Goal: Task Accomplishment & Management: Use online tool/utility

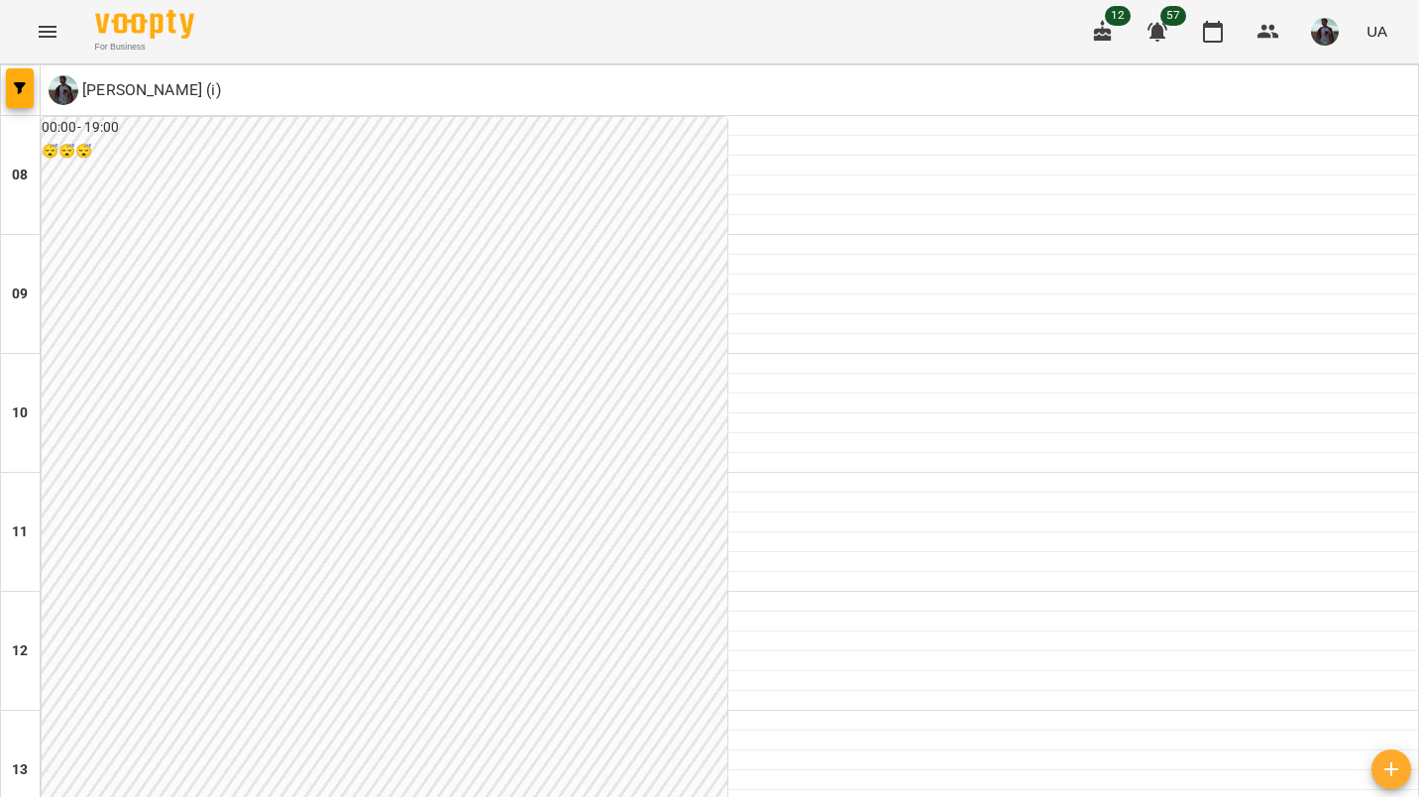
click at [1330, 30] on img "button" at bounding box center [1325, 32] width 28 height 28
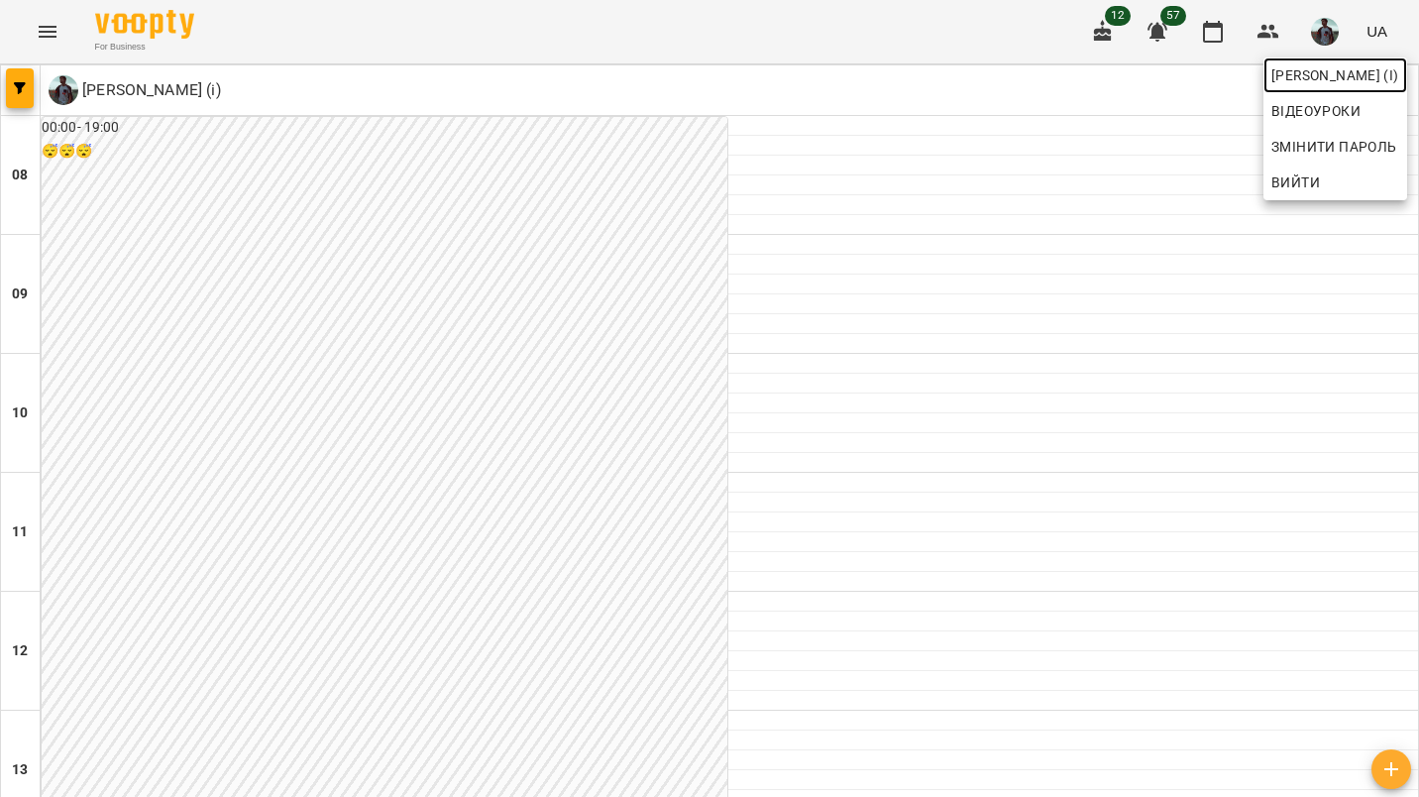
click at [1295, 78] on span "[PERSON_NAME] (і)" at bounding box center [1336, 75] width 128 height 24
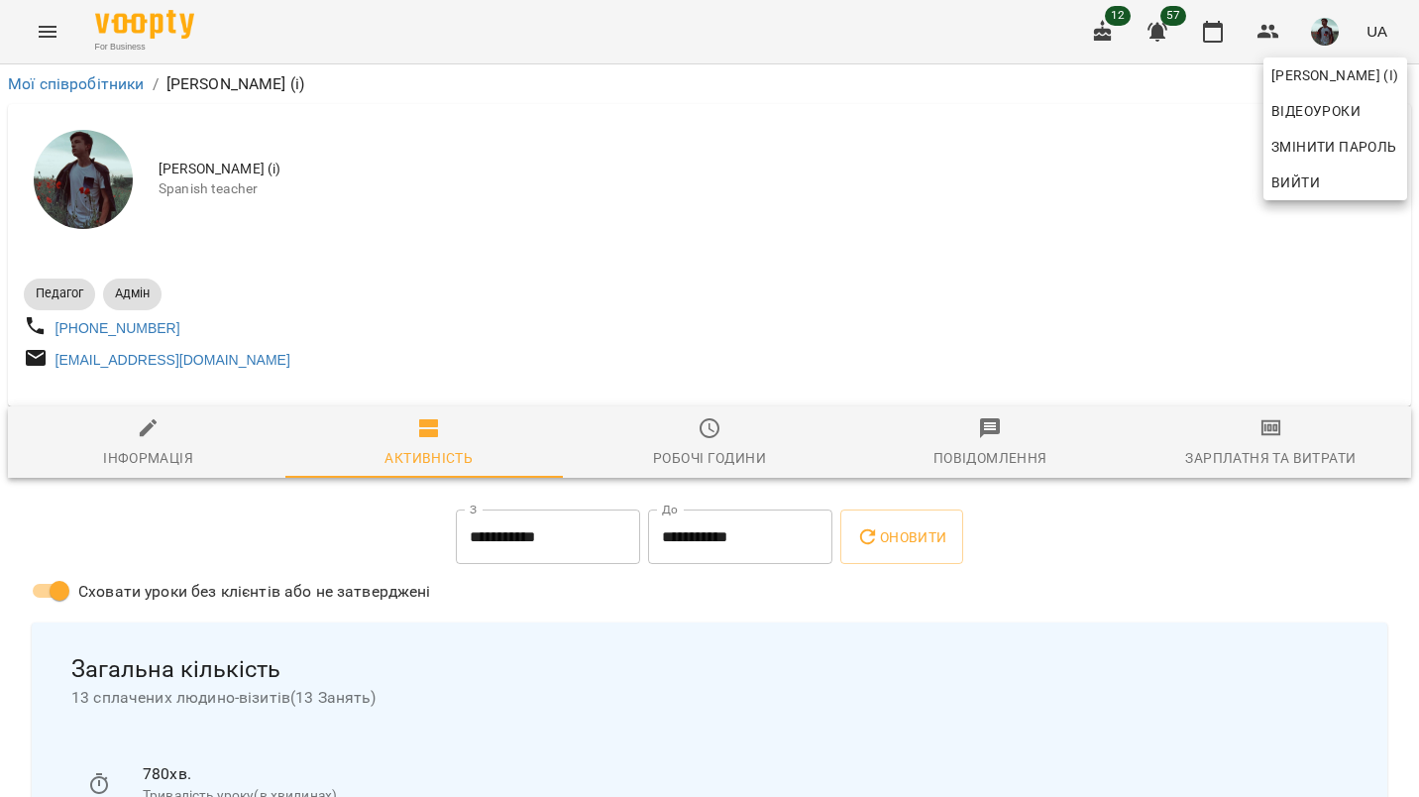
click at [1277, 450] on div at bounding box center [709, 398] width 1419 height 797
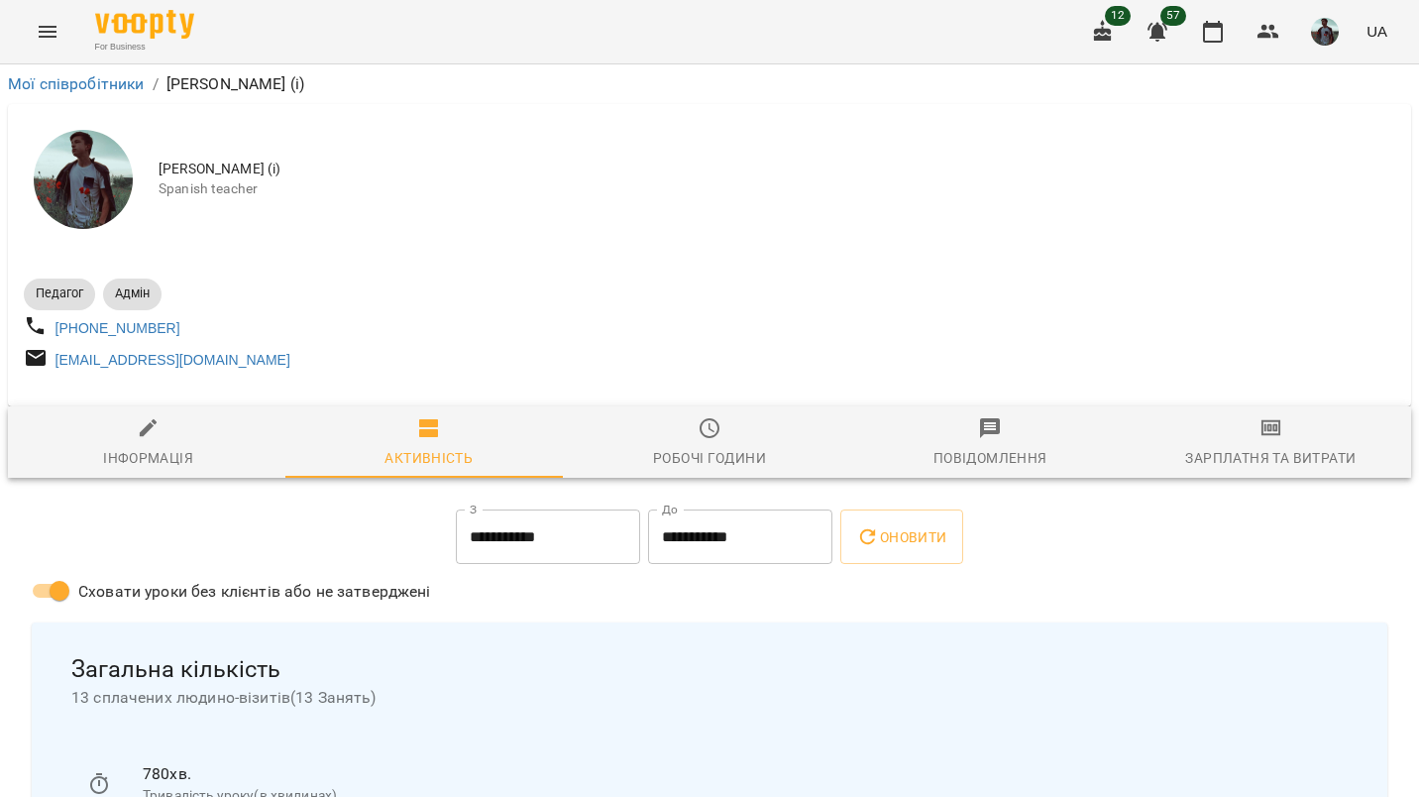
click at [1277, 450] on div "[PERSON_NAME] (і) Відеоуроки Змінити пароль Вийти" at bounding box center [709, 398] width 1419 height 797
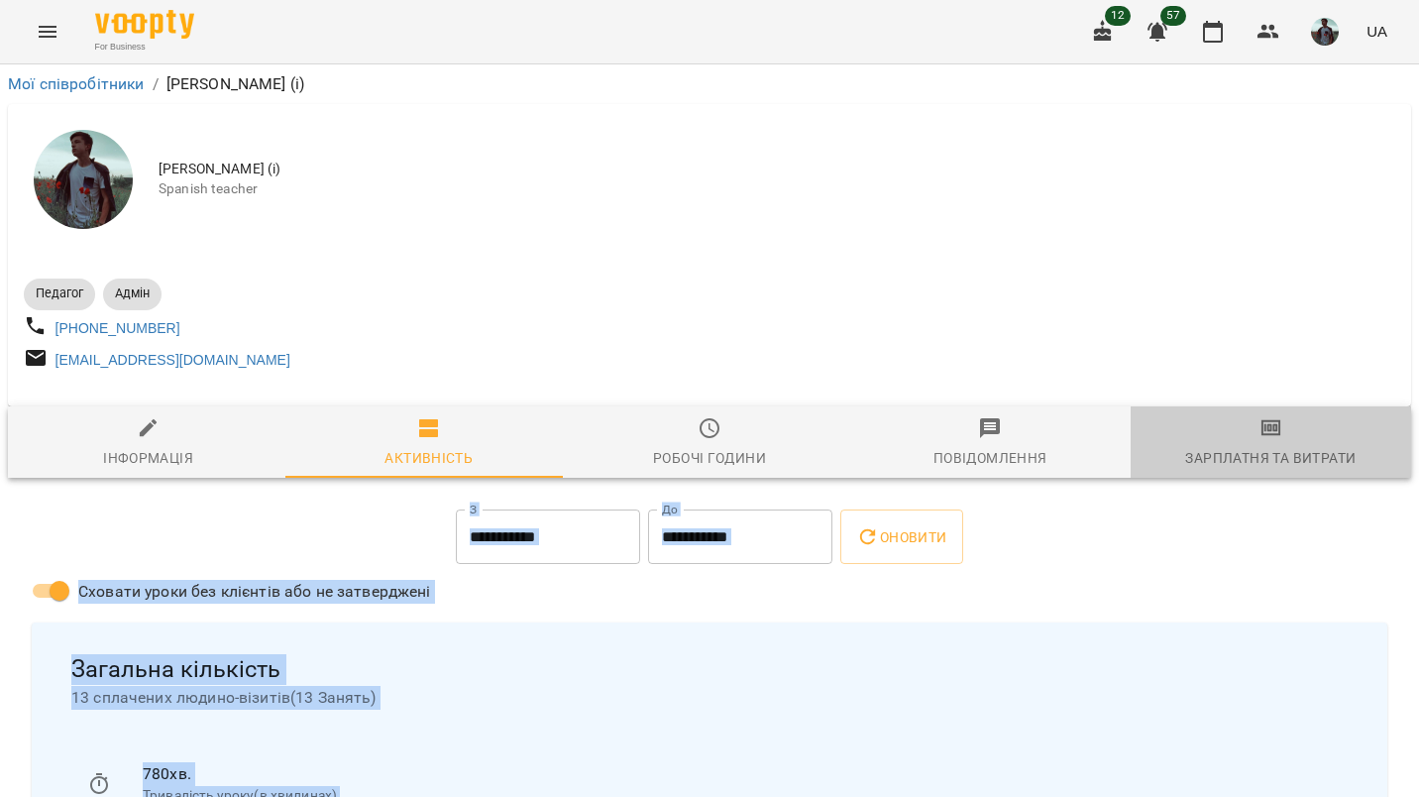
click at [1277, 450] on span "Зарплатня та Витрати" at bounding box center [1271, 443] width 257 height 54
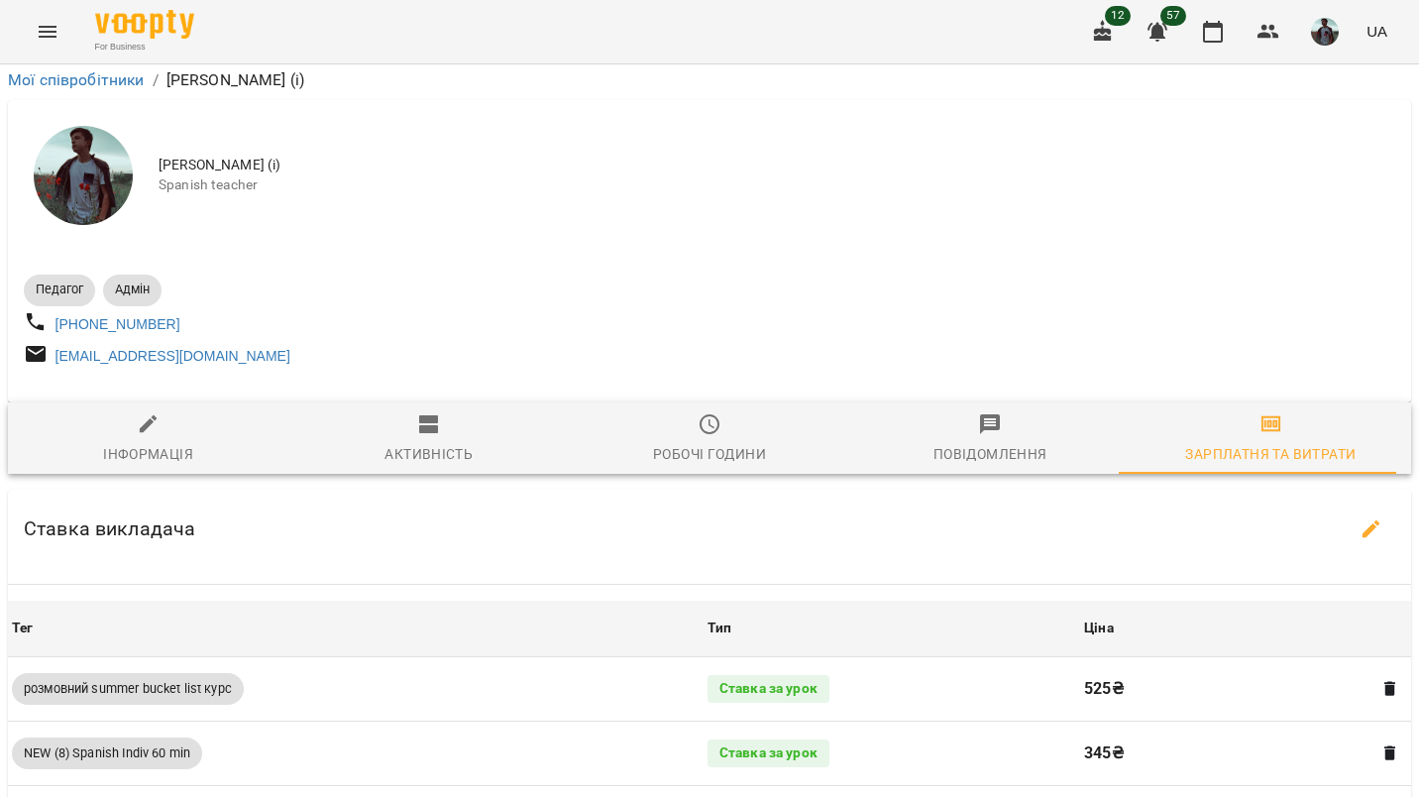
scroll to position [1456, 0]
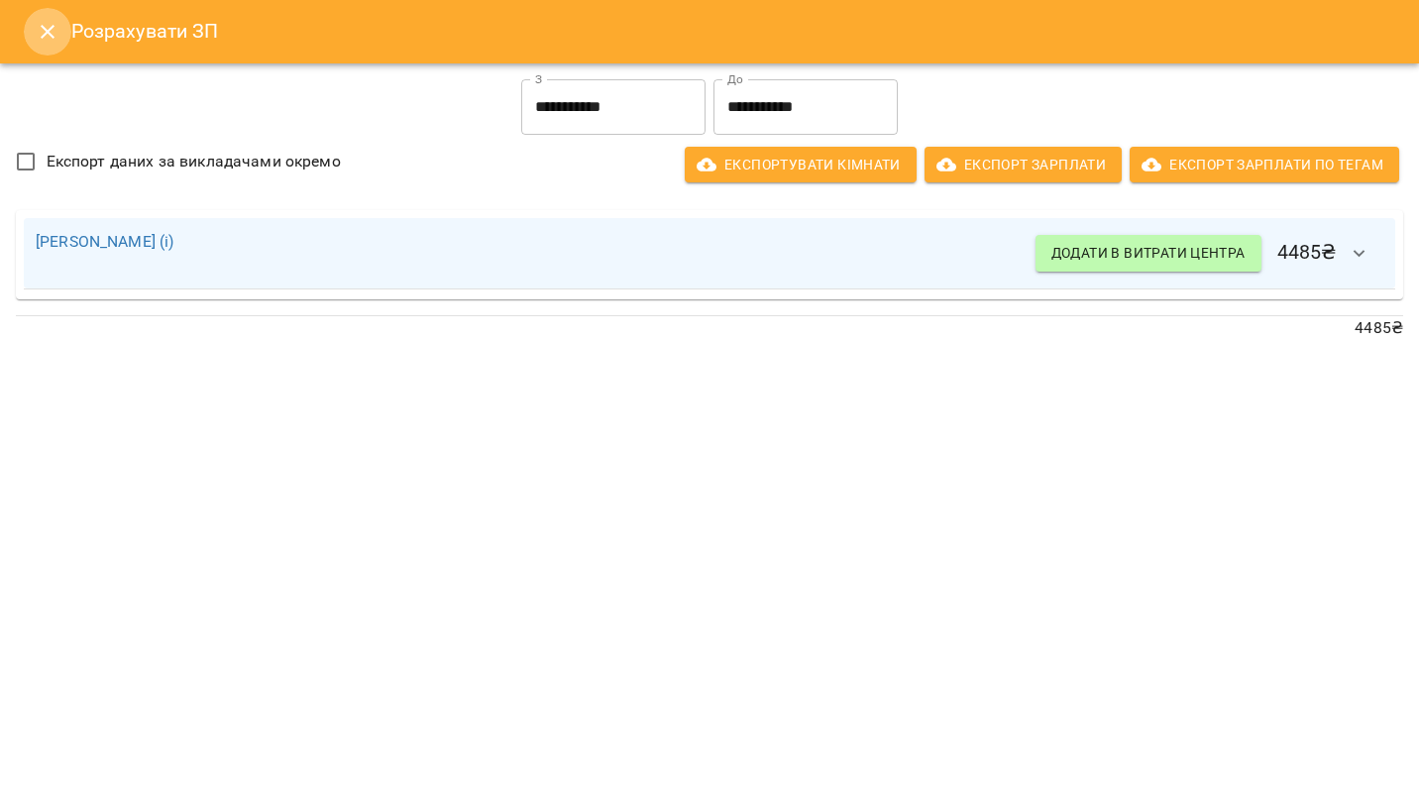
click at [46, 24] on icon "Close" at bounding box center [48, 32] width 24 height 24
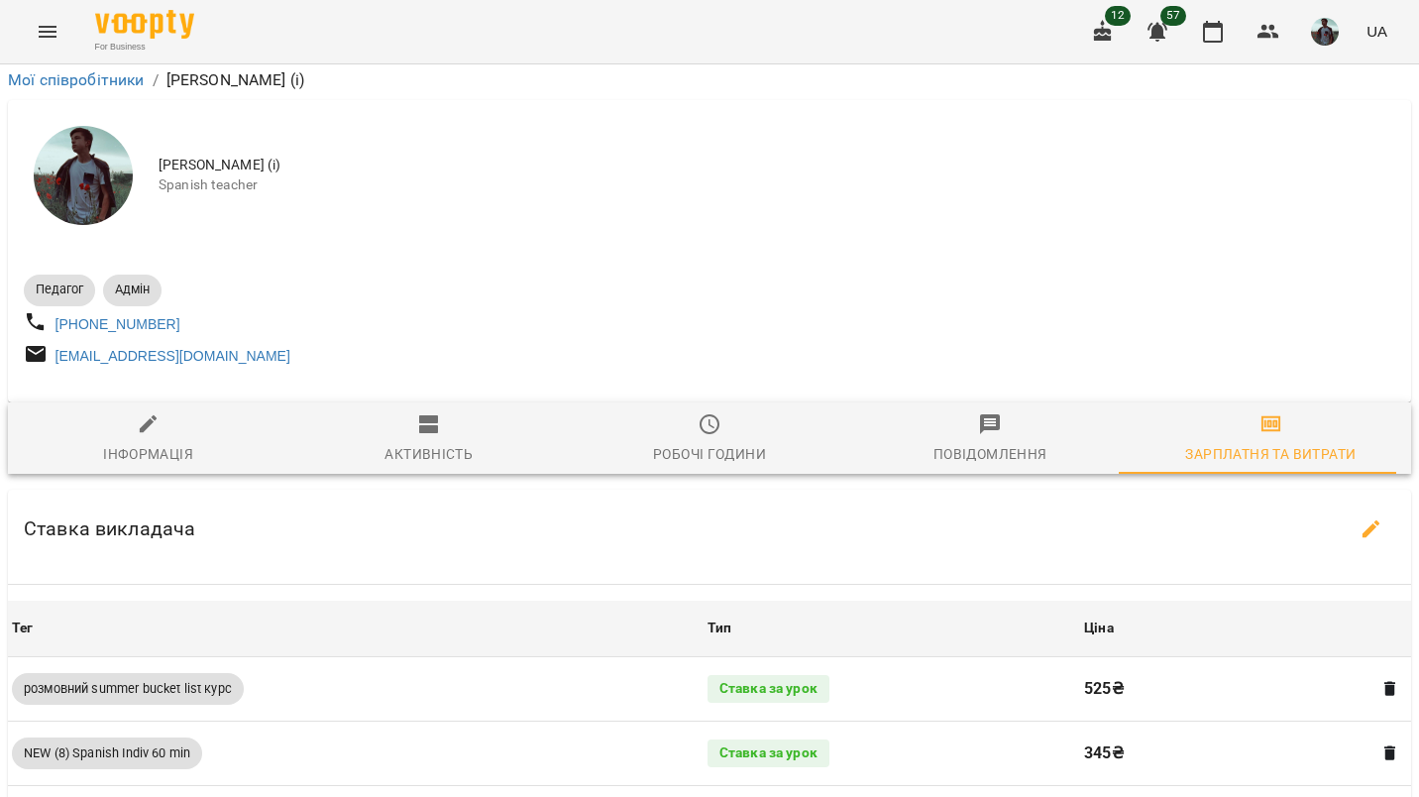
scroll to position [0, 0]
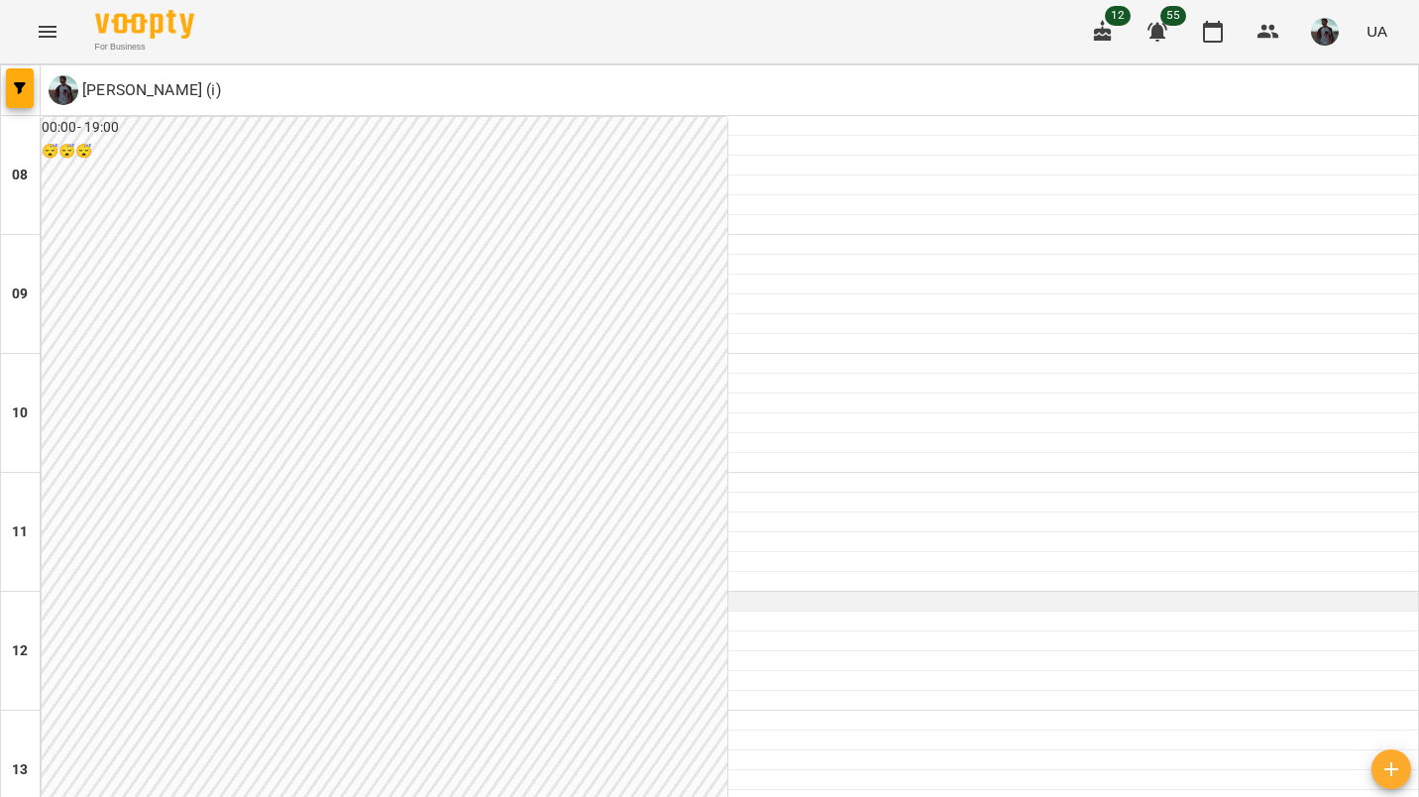
scroll to position [1234, 0]
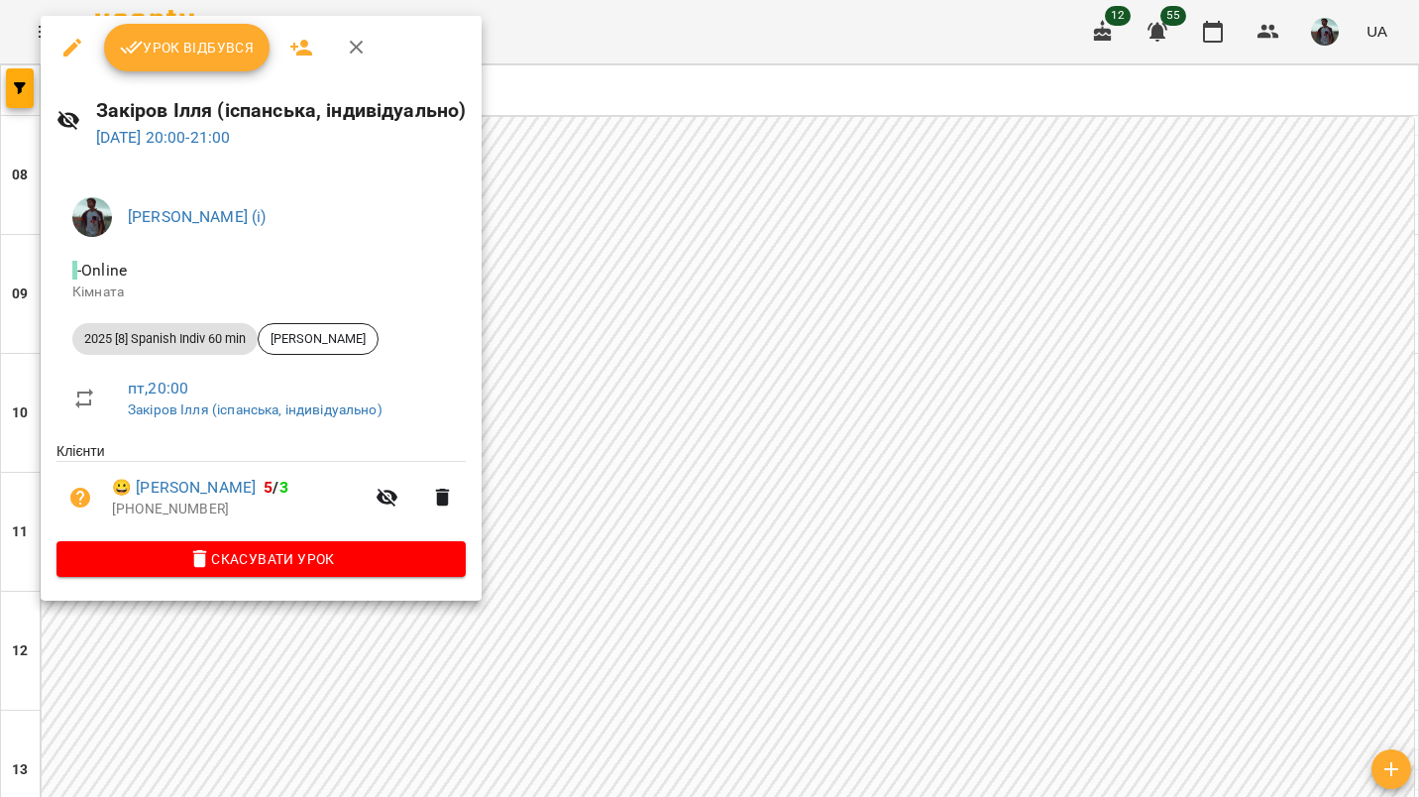
click at [224, 34] on button "Урок відбувся" at bounding box center [187, 48] width 167 height 48
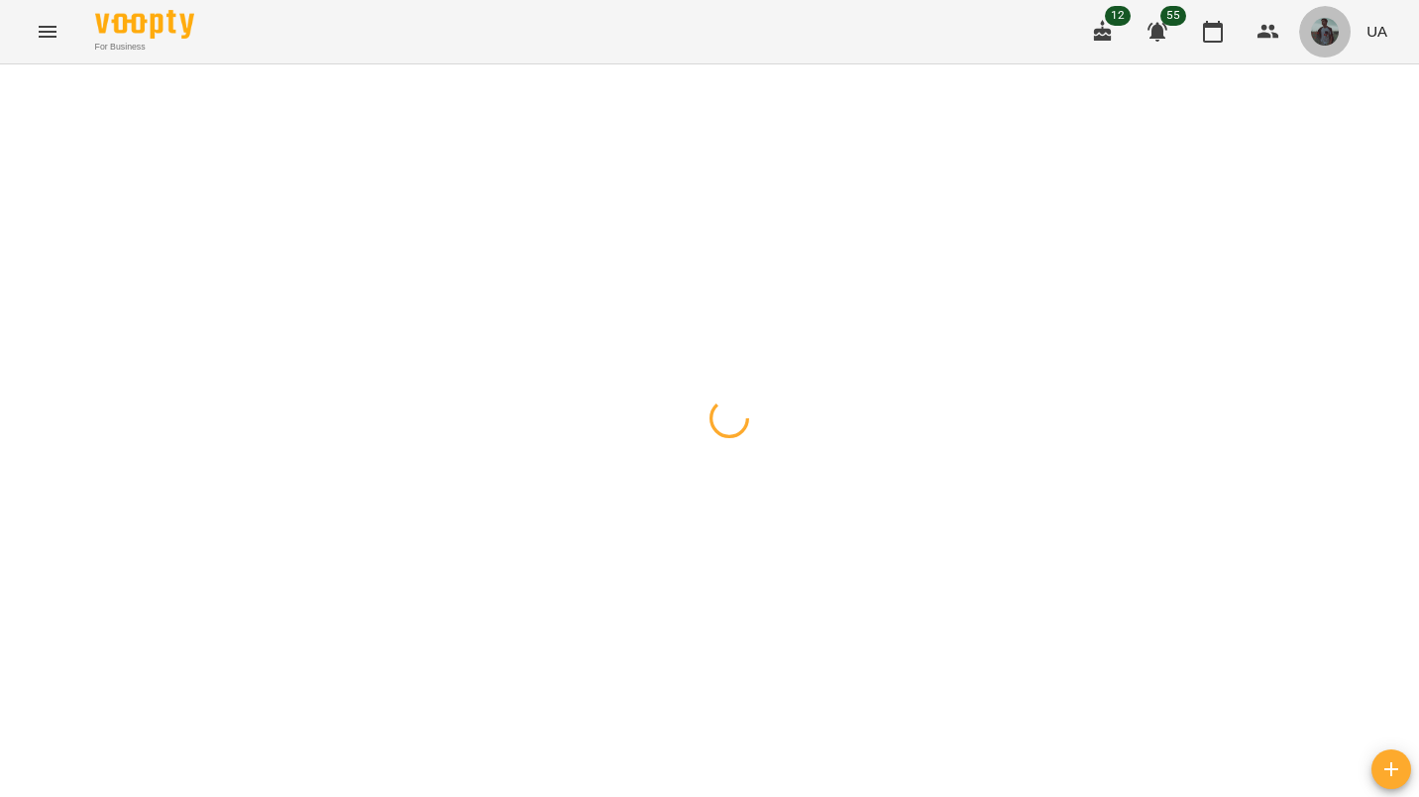
click at [1322, 40] on img "button" at bounding box center [1325, 32] width 28 height 28
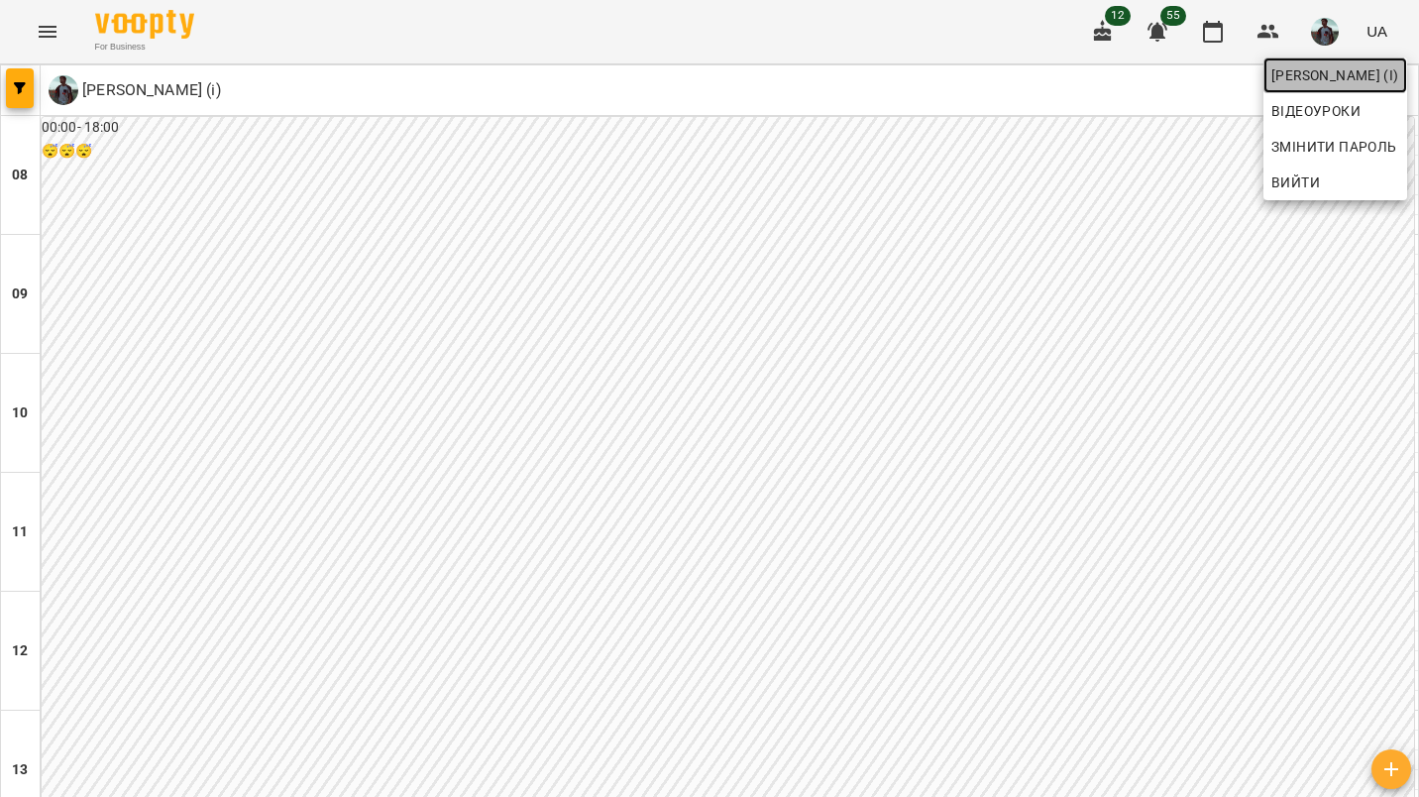
click at [1314, 76] on span "[PERSON_NAME] (і)" at bounding box center [1336, 75] width 128 height 24
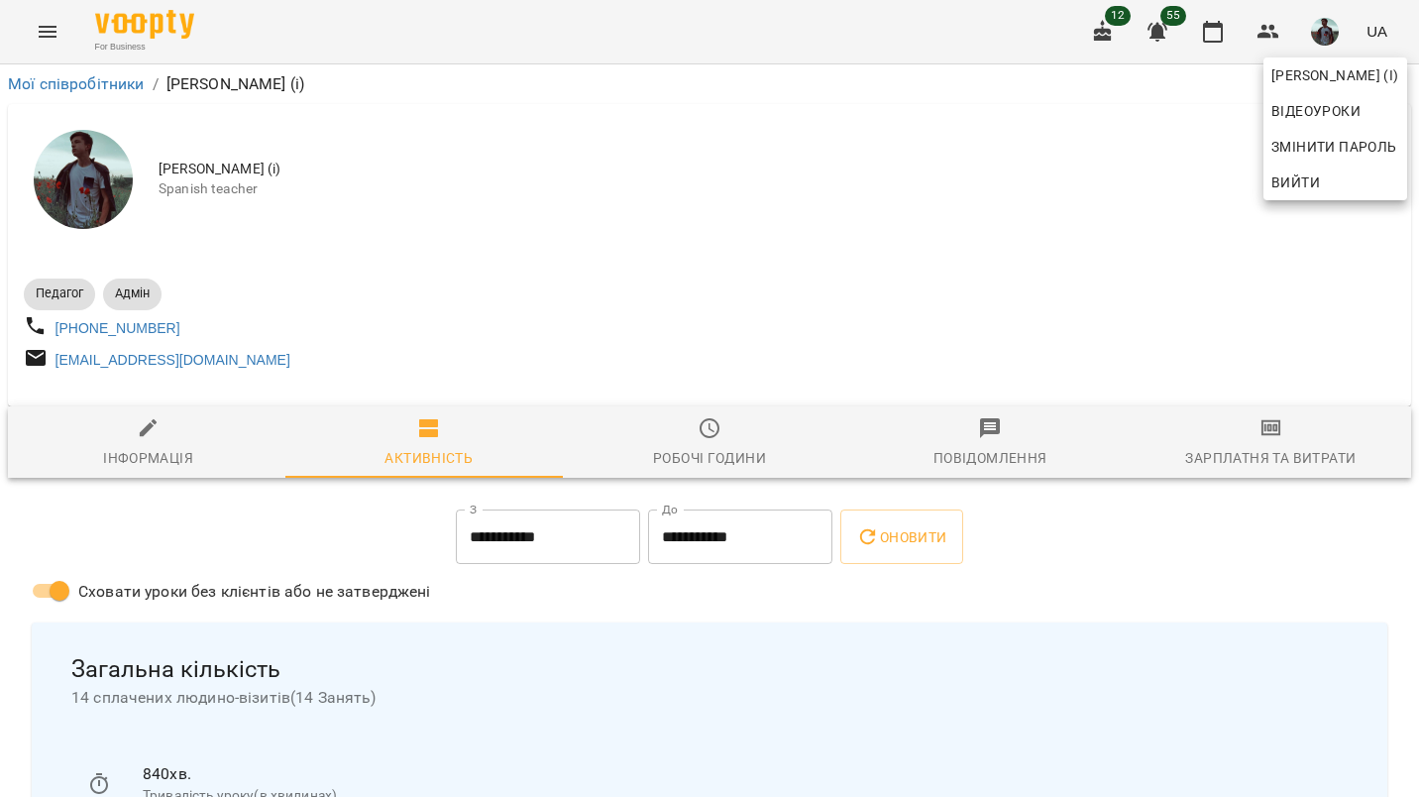
click at [1092, 544] on div at bounding box center [709, 398] width 1419 height 797
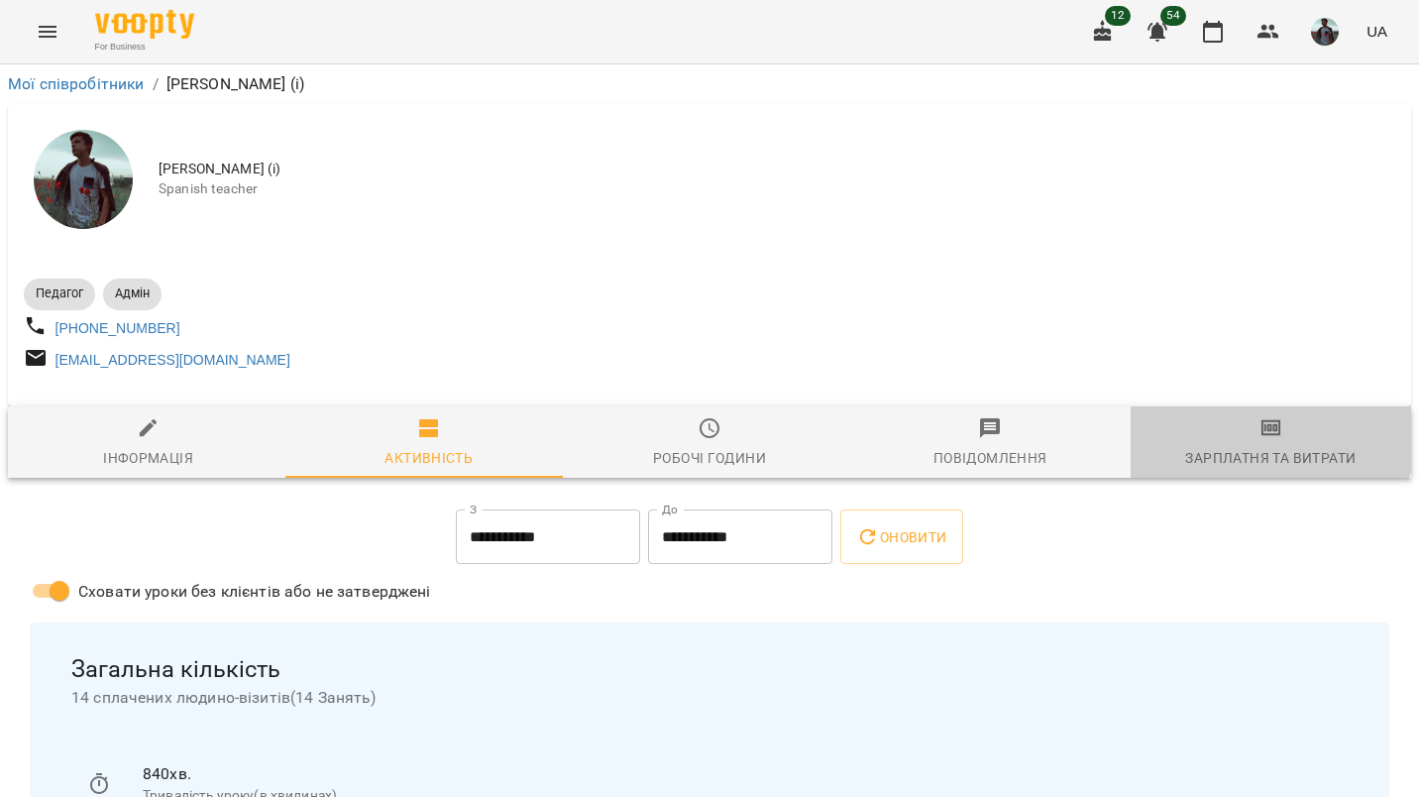
drag, startPoint x: 1197, startPoint y: 417, endPoint x: 1233, endPoint y: 450, distance: 48.4
click at [1233, 450] on button "Зарплатня та Витрати" at bounding box center [1271, 441] width 281 height 71
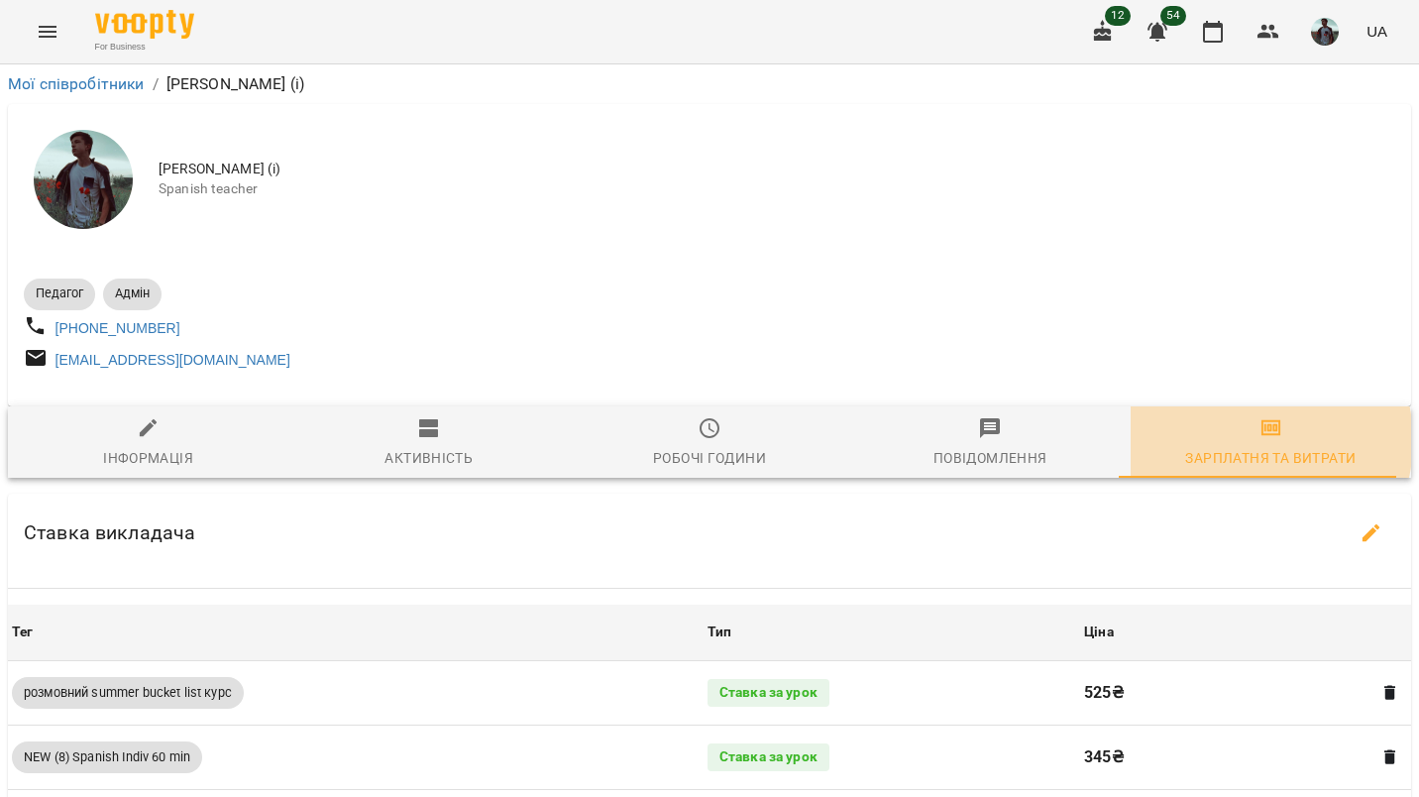
click at [1233, 450] on span "Зарплатня та Витрати" at bounding box center [1271, 443] width 257 height 54
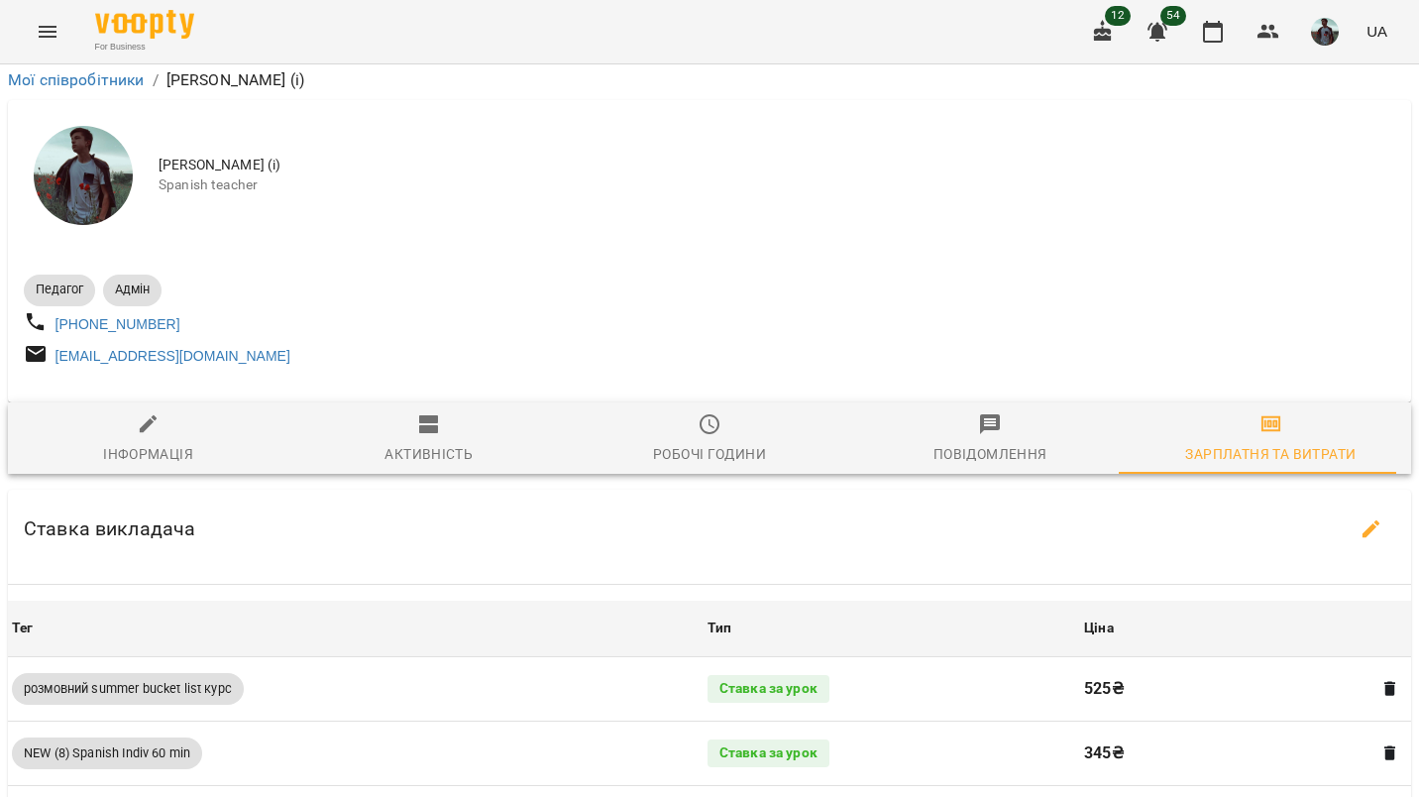
scroll to position [559, 0]
